Goal: Task Accomplishment & Management: Manage account settings

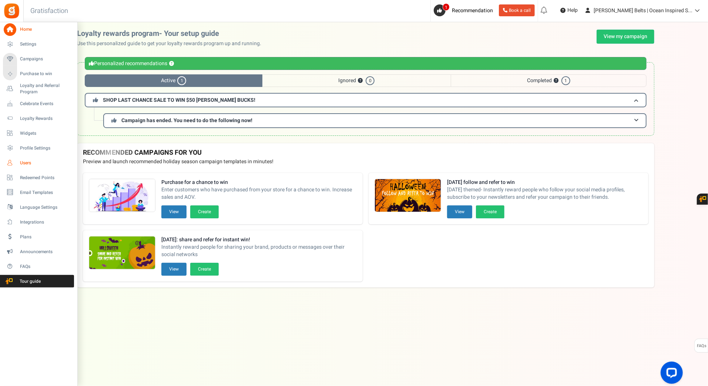
click at [26, 161] on span "Users" at bounding box center [46, 163] width 52 height 6
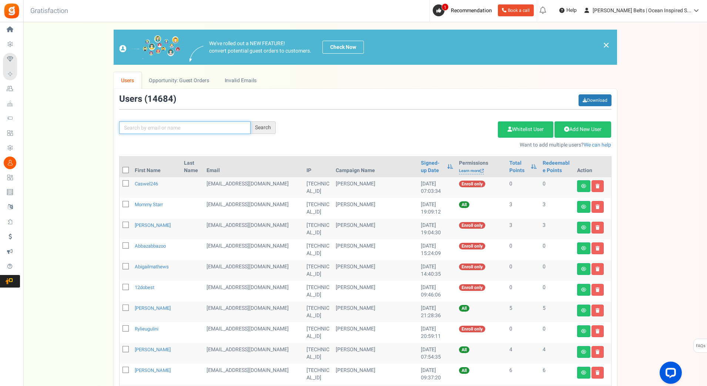
click at [206, 127] on input "text" at bounding box center [184, 127] width 131 height 13
type input "[PERSON_NAME]"
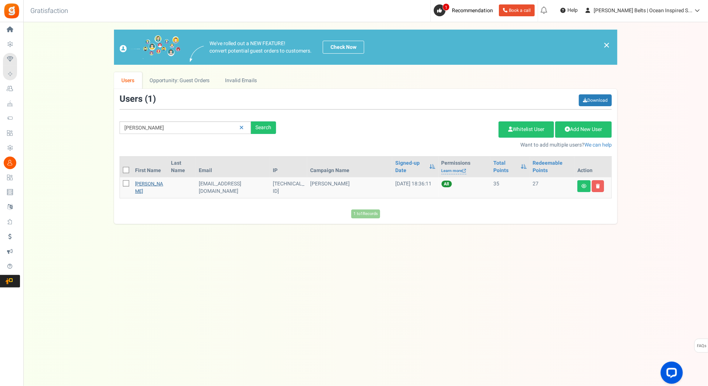
click at [148, 191] on link "[PERSON_NAME]" at bounding box center [149, 187] width 28 height 14
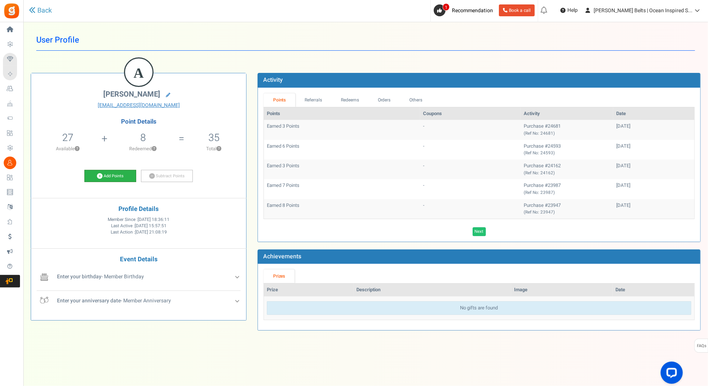
click at [121, 172] on link "Add Points" at bounding box center [110, 176] width 52 height 13
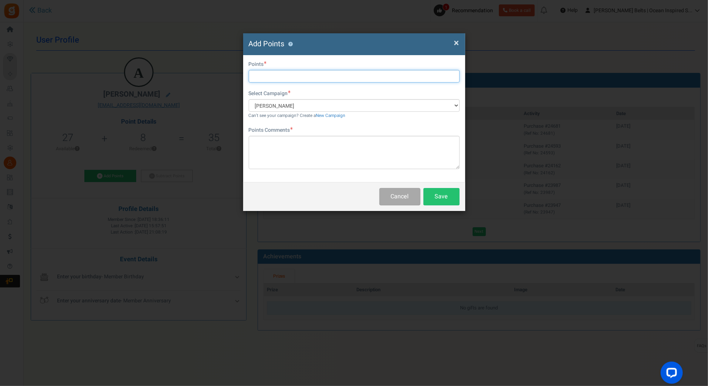
click at [295, 74] on input "text" at bounding box center [354, 76] width 211 height 13
type input "10"
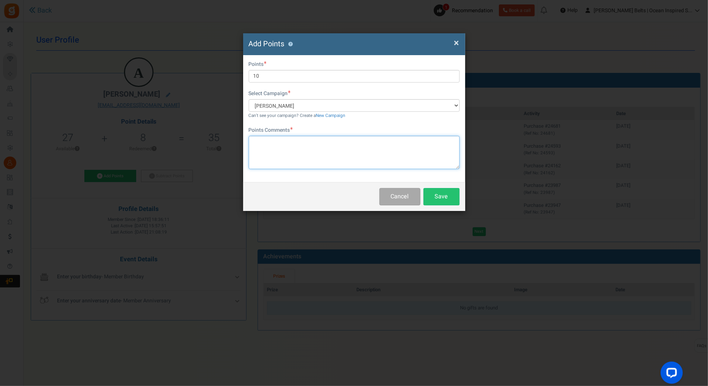
click at [387, 144] on textarea at bounding box center [354, 152] width 211 height 33
paste textarea "$10 [PERSON_NAME] Bucks Email Promo [DATE]-[DATE] [DATE] MJ"
click at [351, 141] on textarea "$10 [PERSON_NAME] Bucks Email Promo [DATE]-[DATE] [DATE] LC" at bounding box center [354, 152] width 211 height 33
click at [366, 142] on textarea "$10 [PERSON_NAME] Bucks Email Promo [DATE]-[DATE] [DATE] LC" at bounding box center [354, 152] width 211 height 33
type textarea "$10 [PERSON_NAME] Bucks Email Promo [DATE]-[DATE] [DATE] LC"
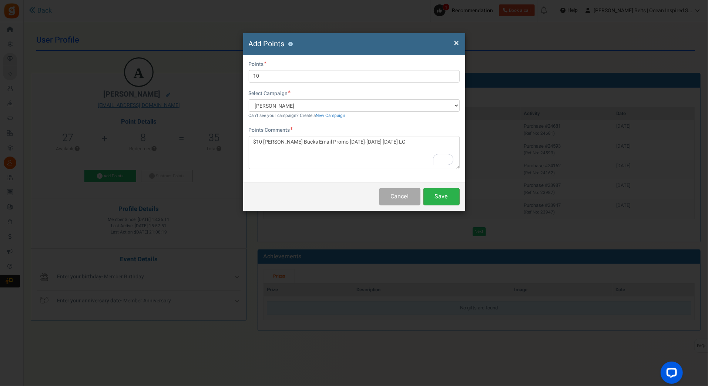
click at [439, 191] on button "Save" at bounding box center [441, 196] width 36 height 17
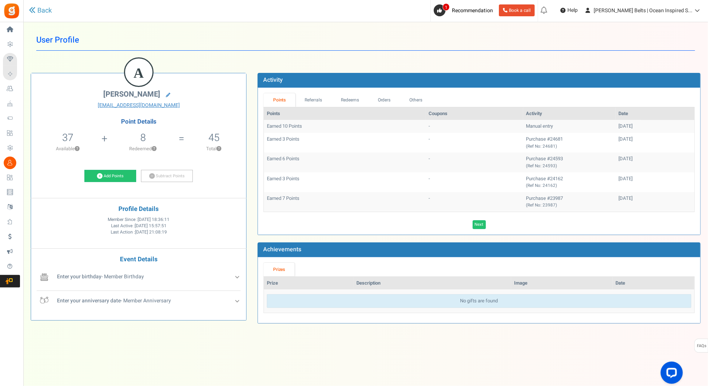
drag, startPoint x: 43, startPoint y: 17, endPoint x: 44, endPoint y: 12, distance: 5.6
click at [43, 17] on div "Back" at bounding box center [153, 10] width 248 height 21
click at [44, 12] on link "Back" at bounding box center [40, 11] width 23 height 10
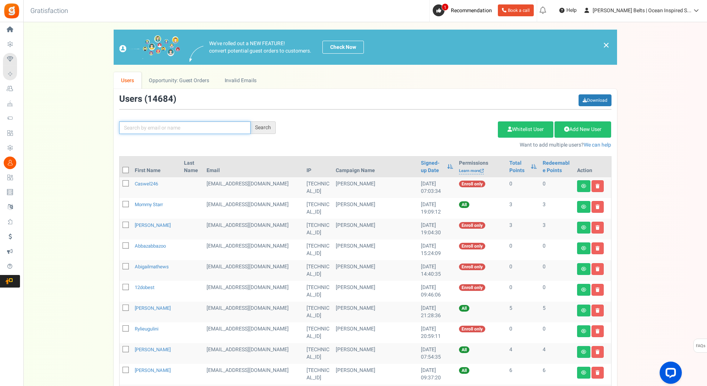
paste input "gmail"
type input "gmail"
drag, startPoint x: 197, startPoint y: 127, endPoint x: 109, endPoint y: 120, distance: 88.7
click at [109, 120] on div "We've rolled out a NEW FEATURE! convert potential guest orders to customers. Ch…" at bounding box center [365, 324] width 669 height 588
type input "[EMAIL_ADDRESS][DOMAIN_NAME]"
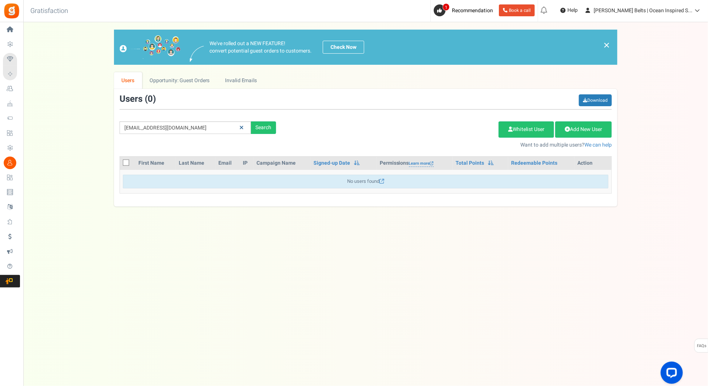
click at [242, 127] on icon at bounding box center [241, 127] width 4 height 5
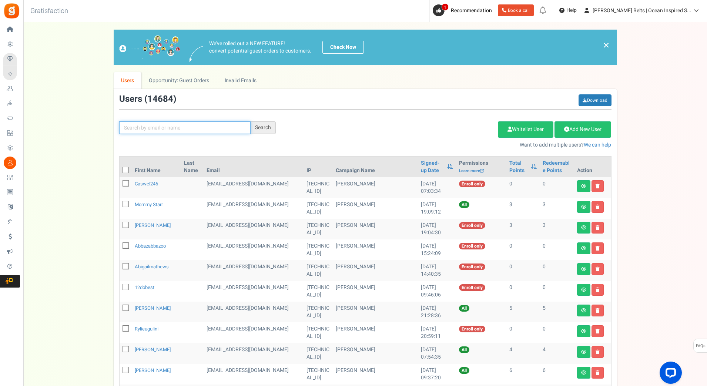
click at [242, 127] on input "text" at bounding box center [184, 127] width 131 height 13
type input "[PERSON_NAME]"
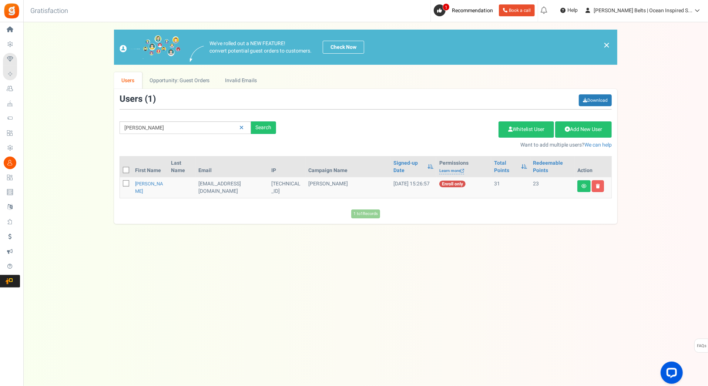
click at [233, 186] on td "[EMAIL_ADDRESS][DOMAIN_NAME]" at bounding box center [231, 187] width 73 height 21
click at [154, 186] on td "[PERSON_NAME]" at bounding box center [150, 187] width 36 height 21
drag, startPoint x: 152, startPoint y: 188, endPoint x: 147, endPoint y: 188, distance: 4.8
click at [151, 188] on td "[PERSON_NAME]" at bounding box center [150, 187] width 36 height 21
click at [146, 186] on link "[PERSON_NAME]" at bounding box center [149, 187] width 28 height 14
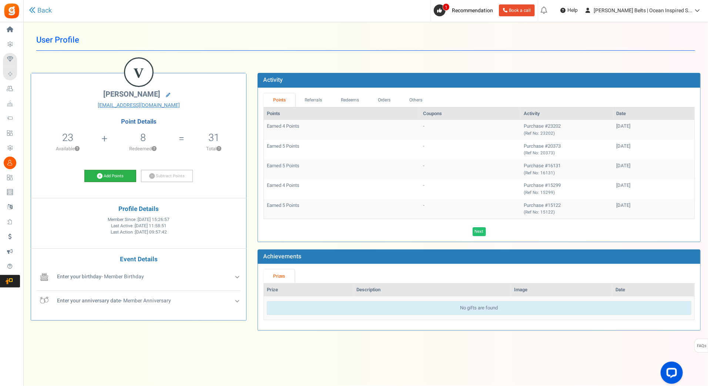
click at [124, 174] on link "Add Points" at bounding box center [110, 176] width 52 height 13
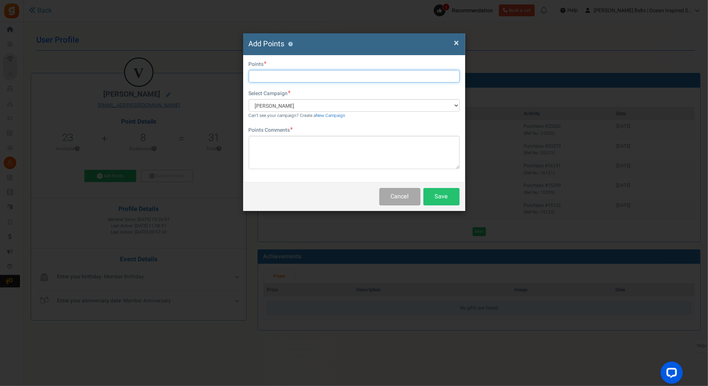
click at [264, 75] on input "text" at bounding box center [354, 76] width 211 height 13
type input "10"
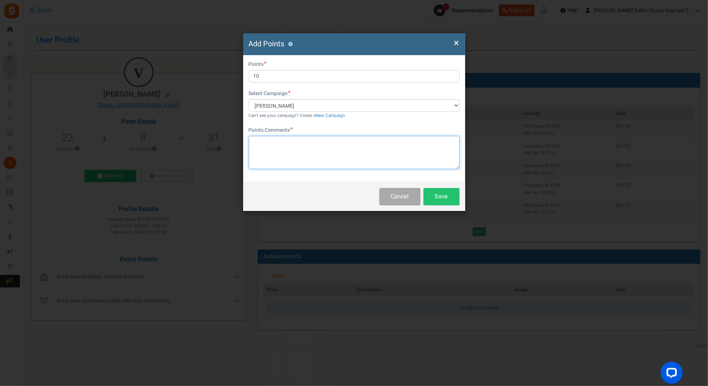
click at [290, 146] on textarea at bounding box center [354, 152] width 211 height 33
paste textarea "$10 [PERSON_NAME] Bucks Email Promo [DATE]-[DATE] [DATE] LC"
type textarea "$10 [PERSON_NAME] Bucks Email Promo [DATE]-[DATE] [DATE] LC"
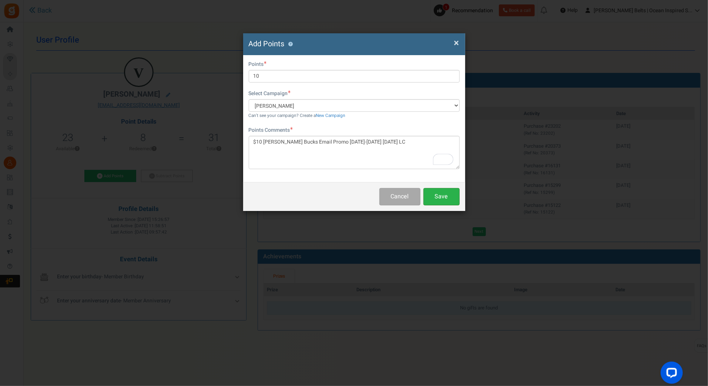
click at [443, 199] on button "Save" at bounding box center [441, 196] width 36 height 17
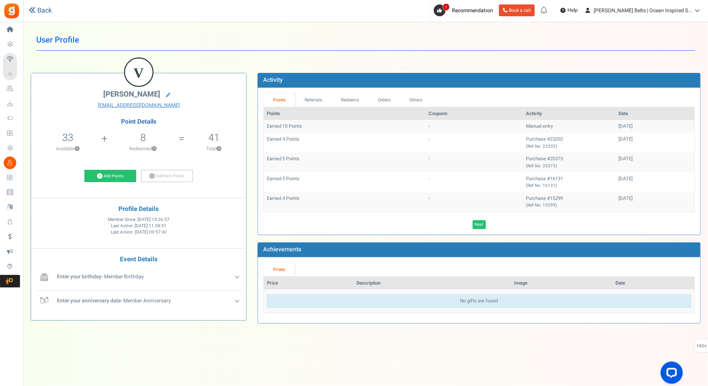
click at [49, 14] on link "Back" at bounding box center [40, 11] width 23 height 10
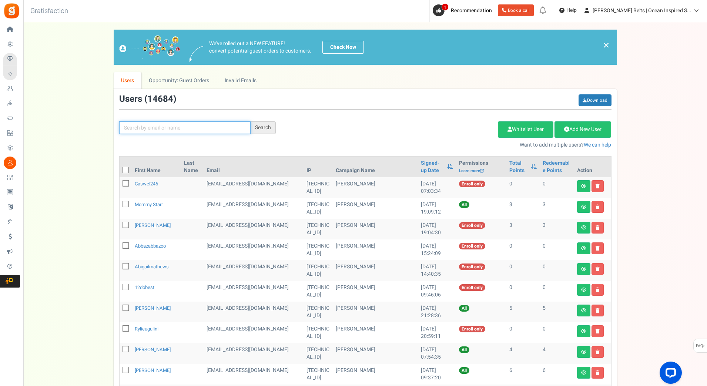
click at [193, 123] on input "text" at bounding box center [184, 127] width 131 height 13
type input "[PERSON_NAME]"
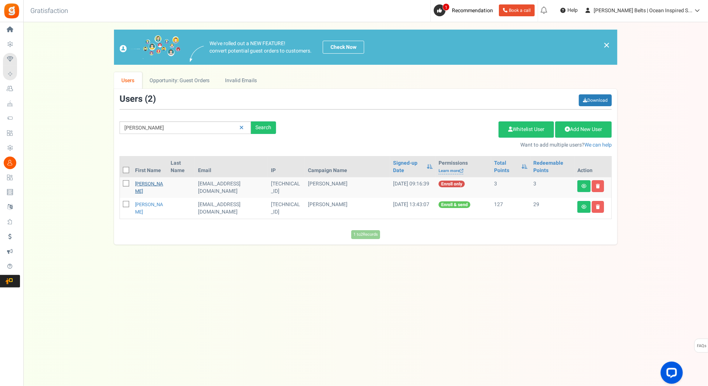
click at [149, 187] on link "[PERSON_NAME]" at bounding box center [149, 187] width 28 height 14
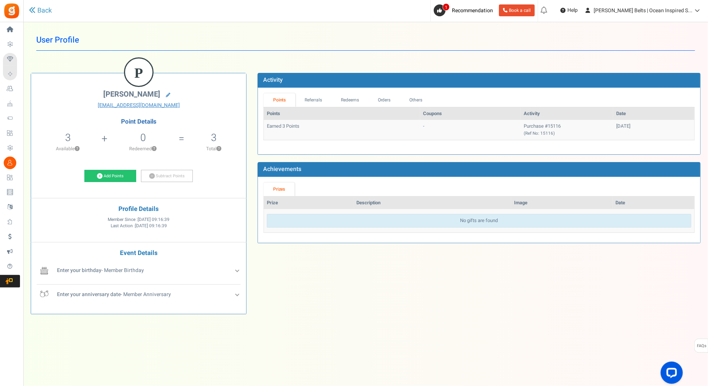
click at [51, 17] on div "Back" at bounding box center [153, 10] width 248 height 21
click at [50, 13] on link "Back" at bounding box center [40, 11] width 23 height 10
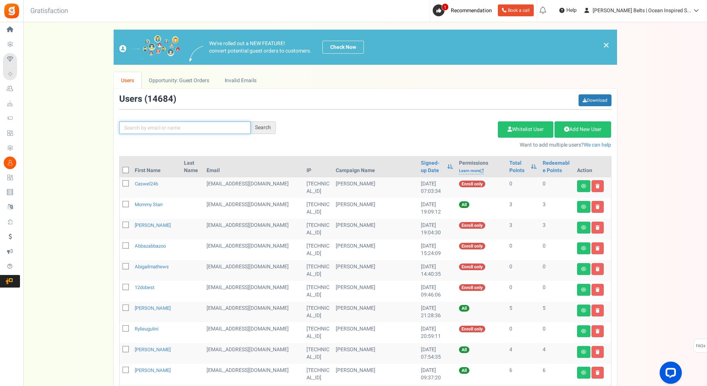
click at [204, 127] on input "text" at bounding box center [184, 127] width 131 height 13
type input "[PERSON_NAME]"
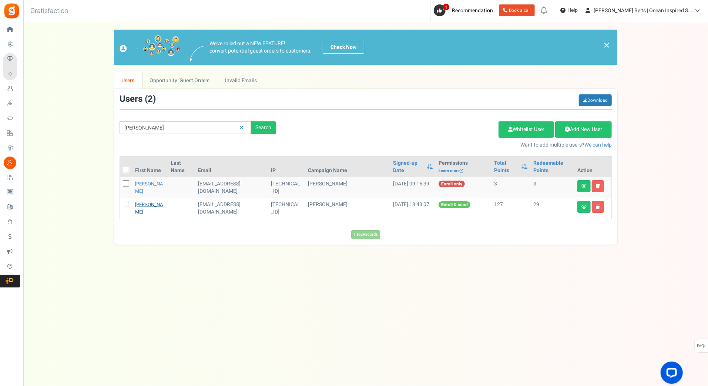
click at [142, 206] on link "[PERSON_NAME]" at bounding box center [149, 208] width 28 height 14
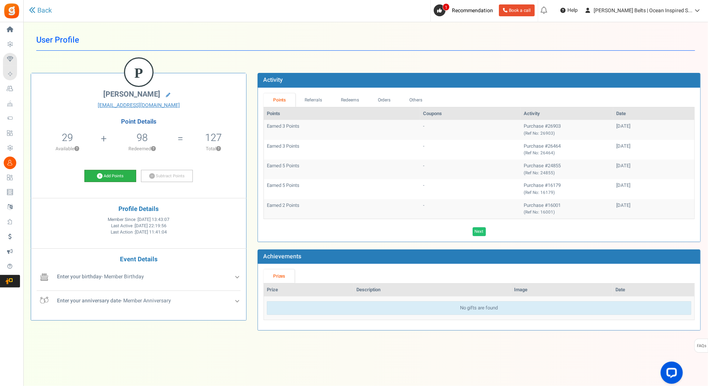
click at [105, 172] on link "Add Points" at bounding box center [110, 176] width 52 height 13
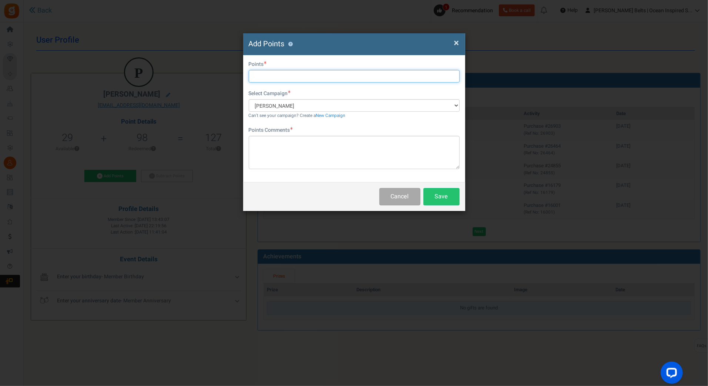
click at [404, 76] on input "text" at bounding box center [354, 76] width 211 height 13
type input "10"
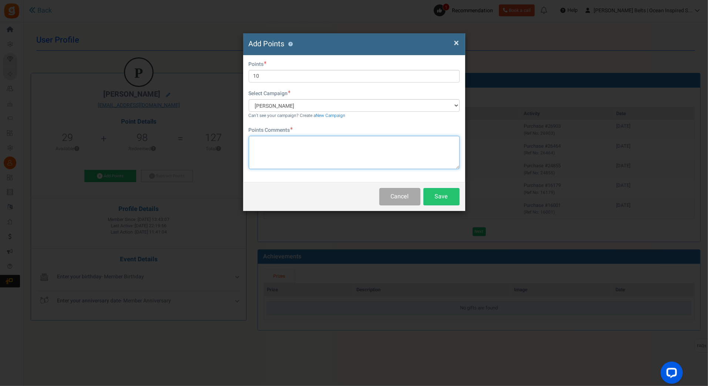
click at [355, 151] on textarea at bounding box center [354, 152] width 211 height 33
paste textarea "$10 [PERSON_NAME] Bucks Email Promo [DATE]-[DATE] [DATE] LC"
type textarea "$10 [PERSON_NAME] Bucks Email Promo [DATE]-[DATE] [DATE] LC"
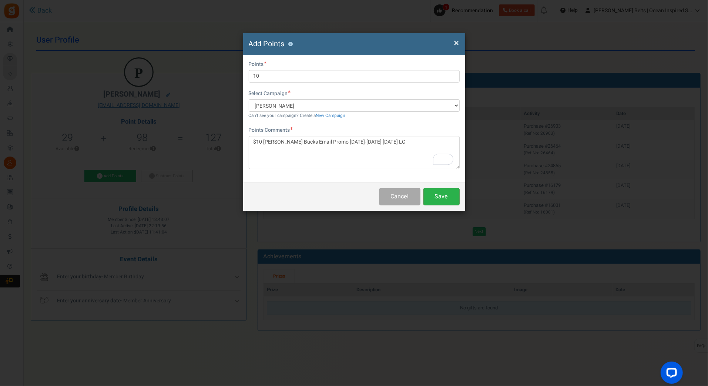
click at [450, 198] on button "Save" at bounding box center [441, 196] width 36 height 17
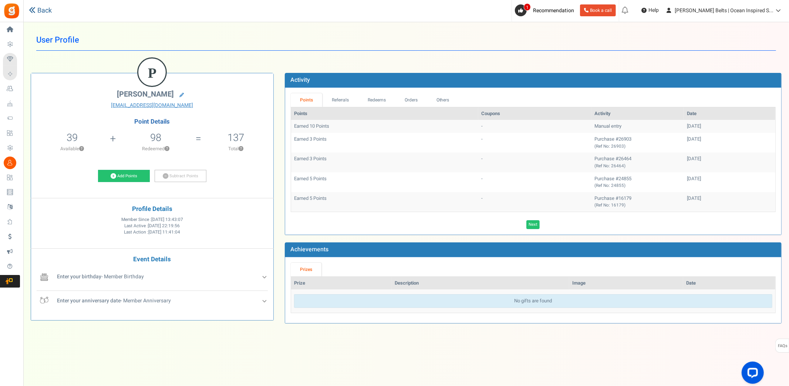
click at [47, 7] on link "Back" at bounding box center [40, 11] width 23 height 10
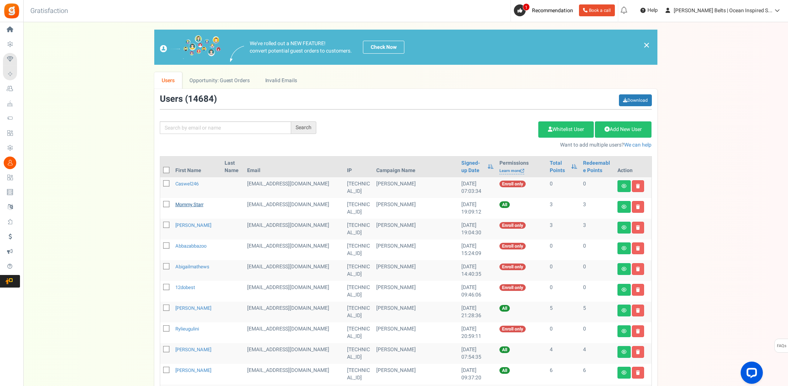
click at [196, 203] on link "Mommy Starr" at bounding box center [189, 204] width 28 height 7
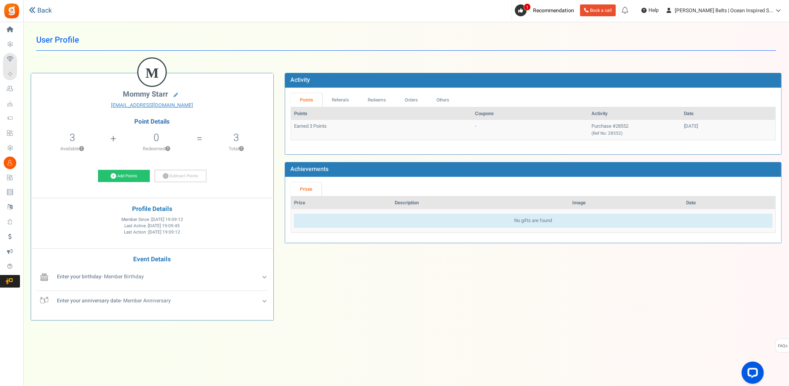
click at [37, 10] on link "Back" at bounding box center [40, 11] width 23 height 10
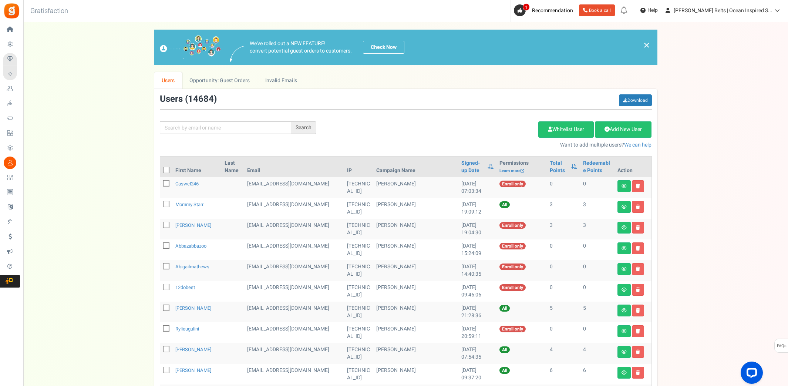
click at [373, 206] on td "[PERSON_NAME]" at bounding box center [415, 208] width 85 height 21
click at [547, 205] on td "3" at bounding box center [563, 208] width 33 height 21
click at [620, 204] on link at bounding box center [624, 207] width 13 height 12
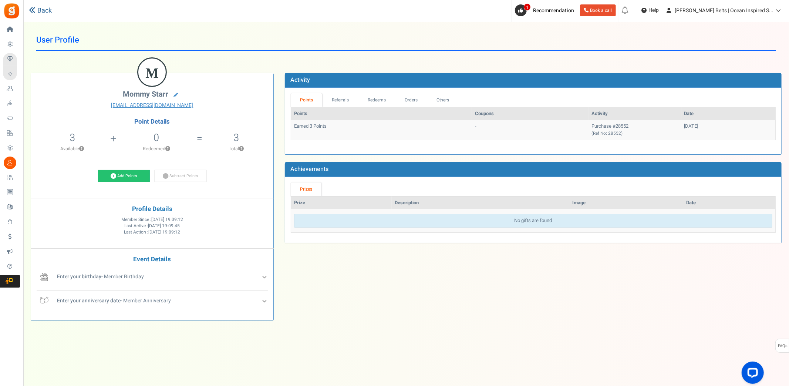
click at [40, 10] on link "Back" at bounding box center [40, 11] width 23 height 10
